Goal: Use online tool/utility: Utilize a website feature to perform a specific function

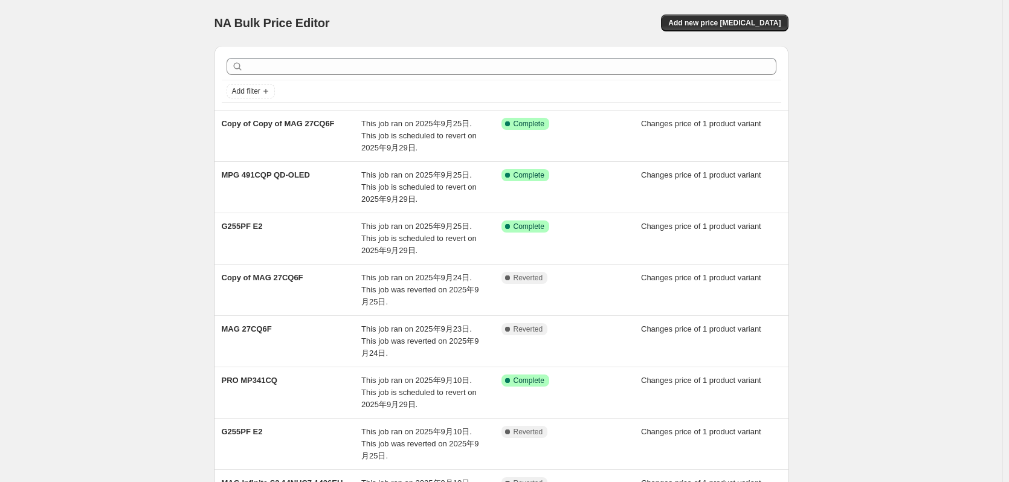
click at [410, 11] on div "NA Bulk Price Editor. This page is ready NA Bulk Price Editor Add new price cha…" at bounding box center [502, 23] width 574 height 46
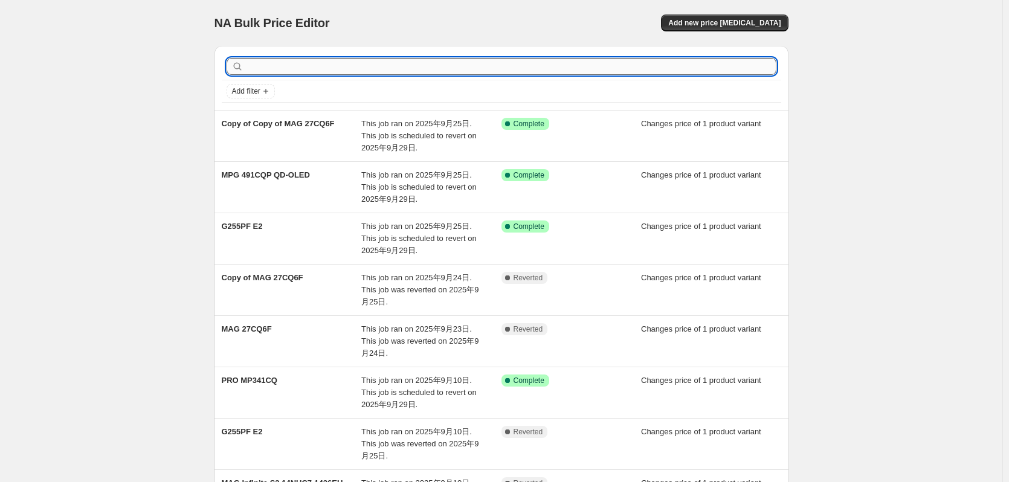
click at [319, 71] on input "text" at bounding box center [511, 66] width 531 height 17
paste input "MAG 341CQP QD-OLED"
type input "MAG 341CQP QD-OLED"
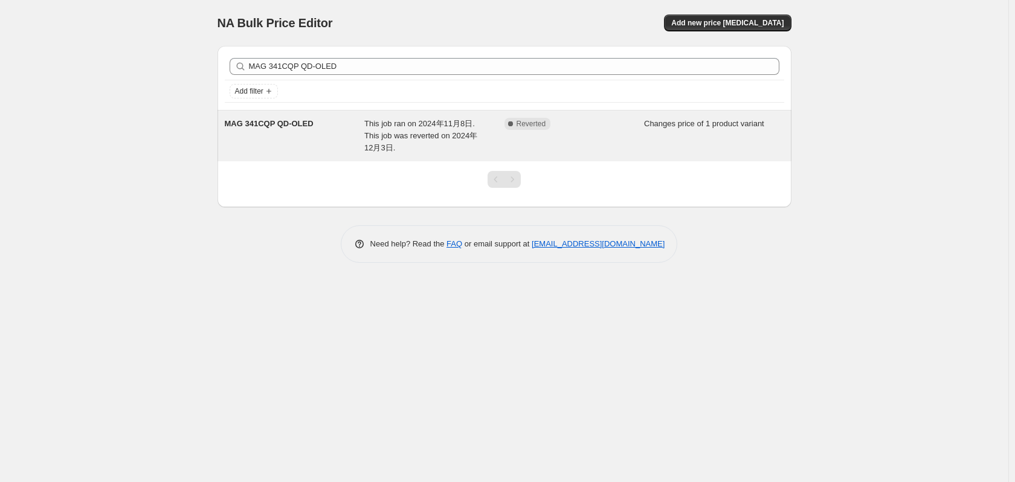
click at [290, 134] on div "MAG 341CQP QD-OLED" at bounding box center [295, 136] width 140 height 36
